Goal: Navigation & Orientation: Find specific page/section

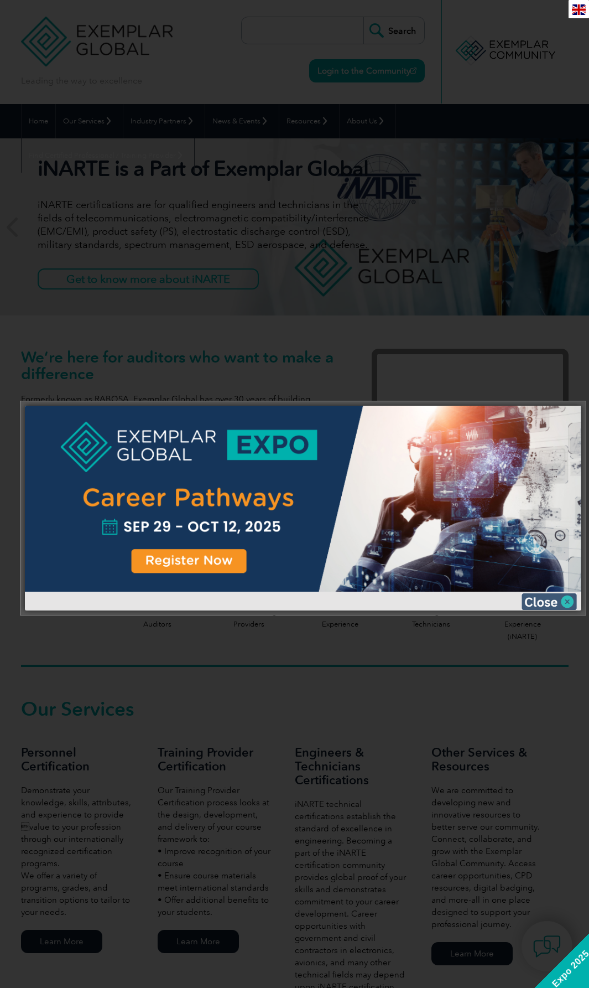
click at [557, 602] on img at bounding box center [549, 601] width 55 height 17
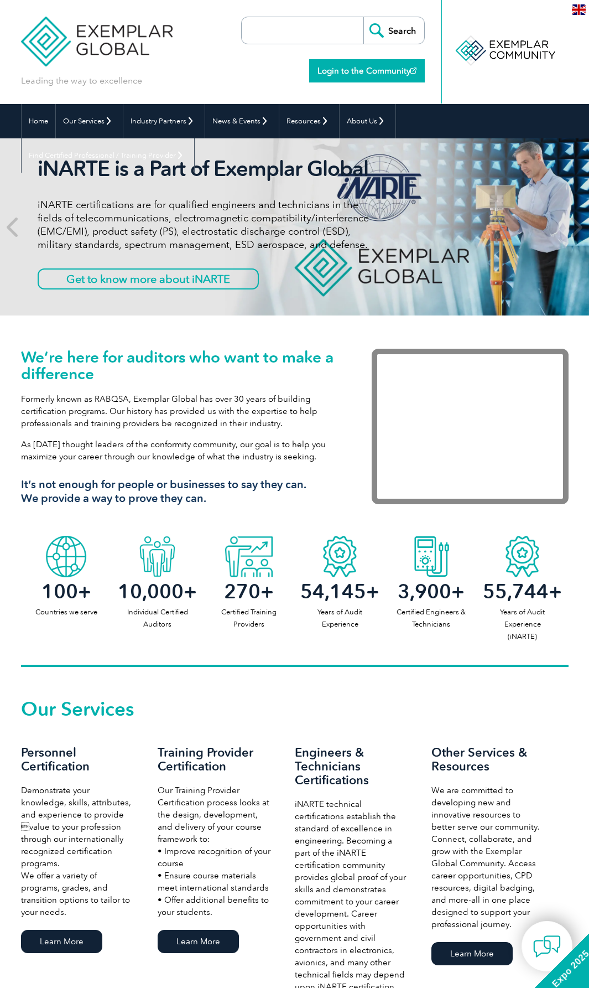
click at [361, 72] on link "Login to the Community" at bounding box center [367, 70] width 116 height 23
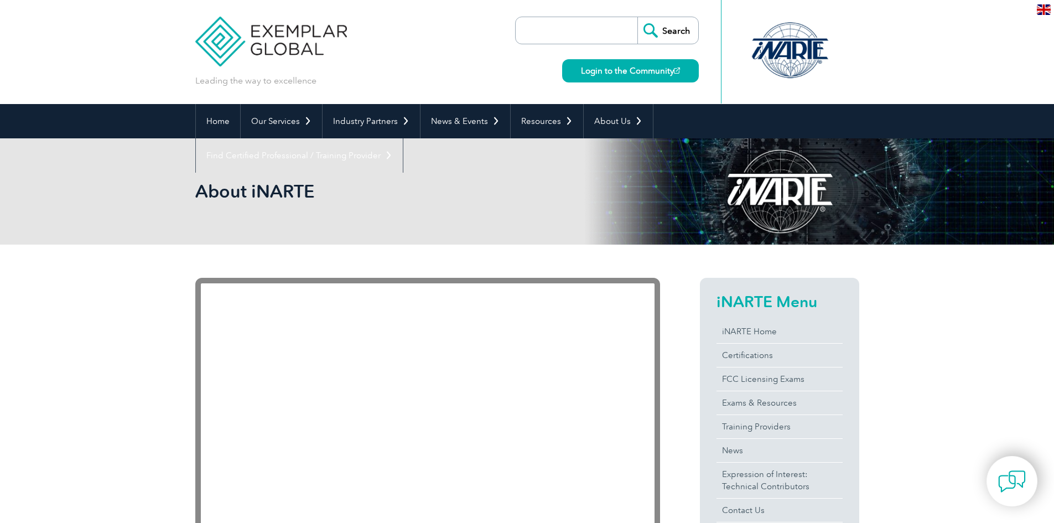
drag, startPoint x: 657, startPoint y: 70, endPoint x: 493, endPoint y: 182, distance: 198.6
click at [493, 182] on div "About iNARTE" at bounding box center [527, 191] width 664 height 106
click at [614, 67] on link "Login to the Community" at bounding box center [630, 70] width 137 height 23
